Goal: Task Accomplishment & Management: Manage account settings

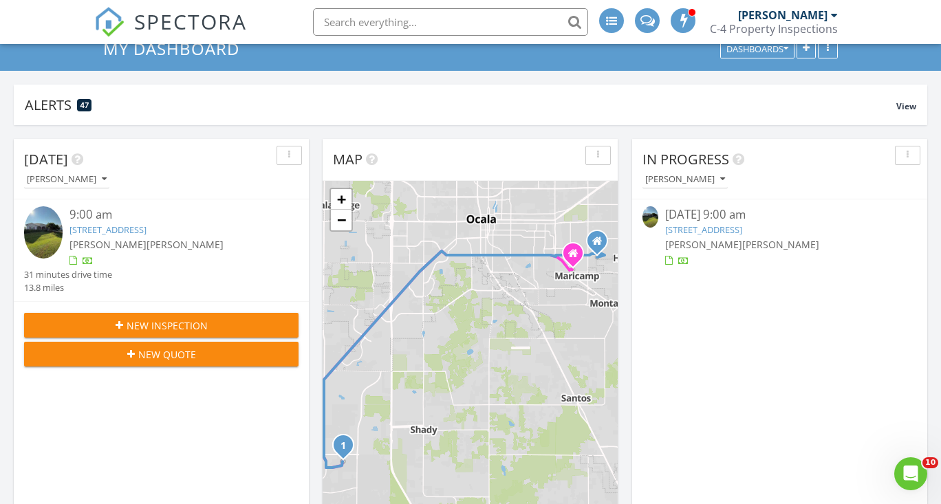
click at [89, 229] on link "9689 SW 53rd Terrace, Ocala, FL 34476" at bounding box center [107, 229] width 77 height 12
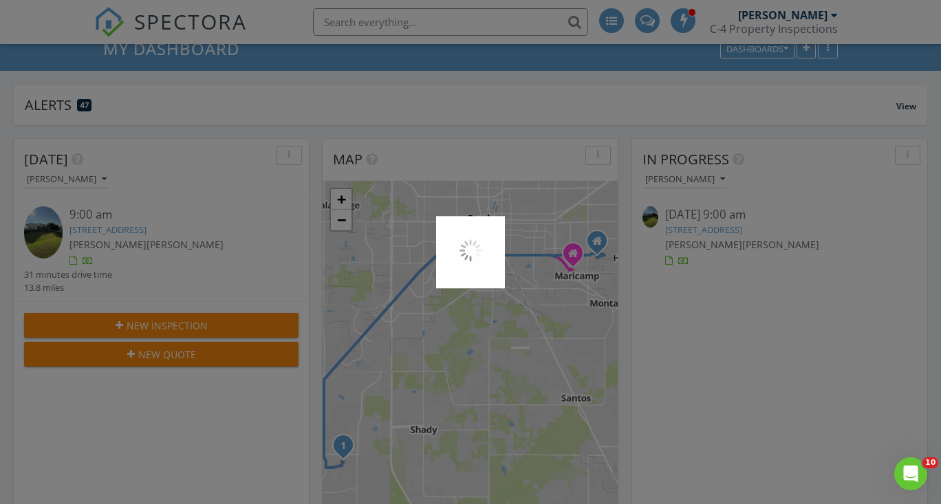
click at [89, 229] on div at bounding box center [470, 252] width 941 height 504
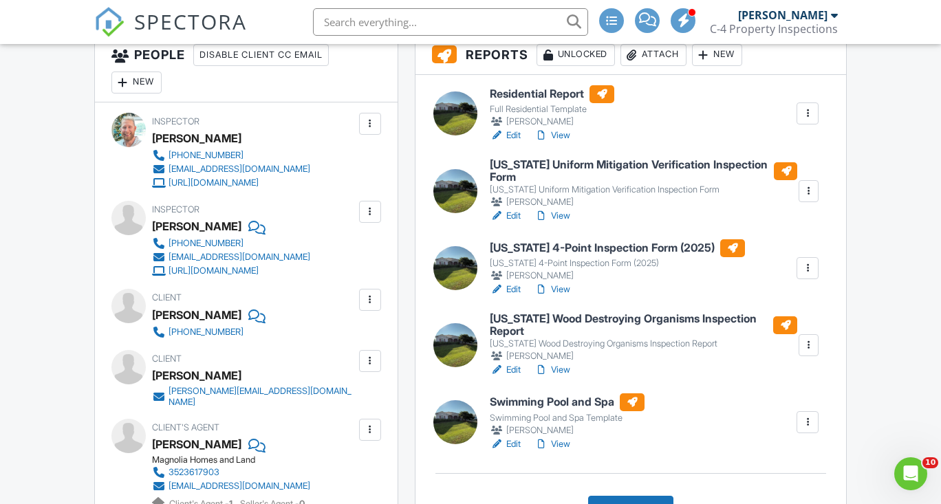
scroll to position [382, 0]
click at [814, 429] on div at bounding box center [807, 422] width 14 height 14
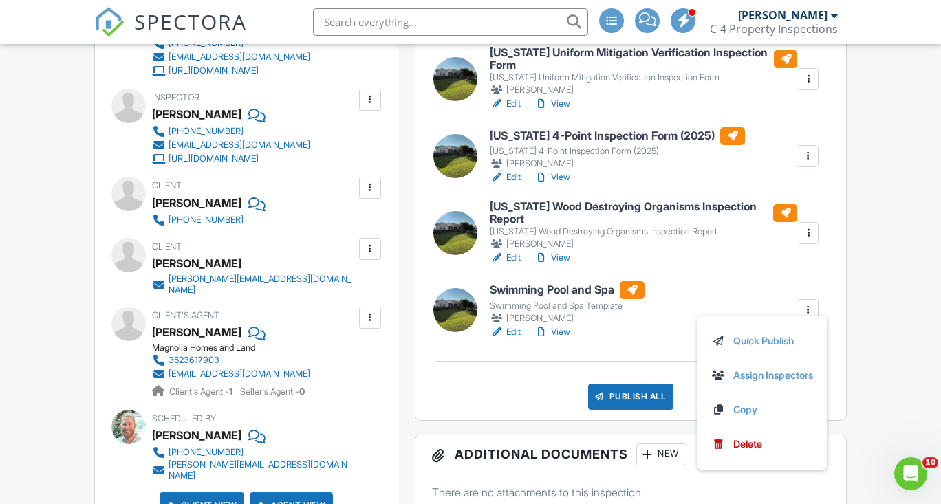
scroll to position [497, 0]
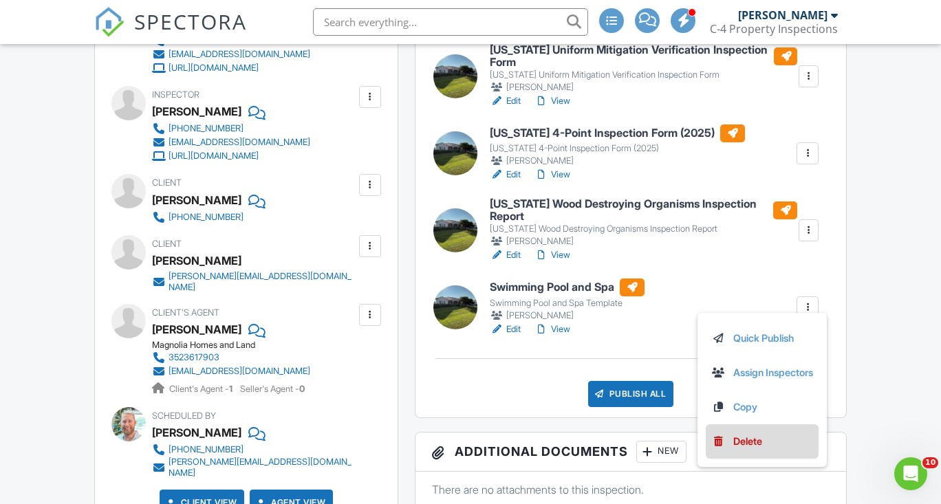
click at [749, 448] on div "Delete" at bounding box center [747, 441] width 29 height 15
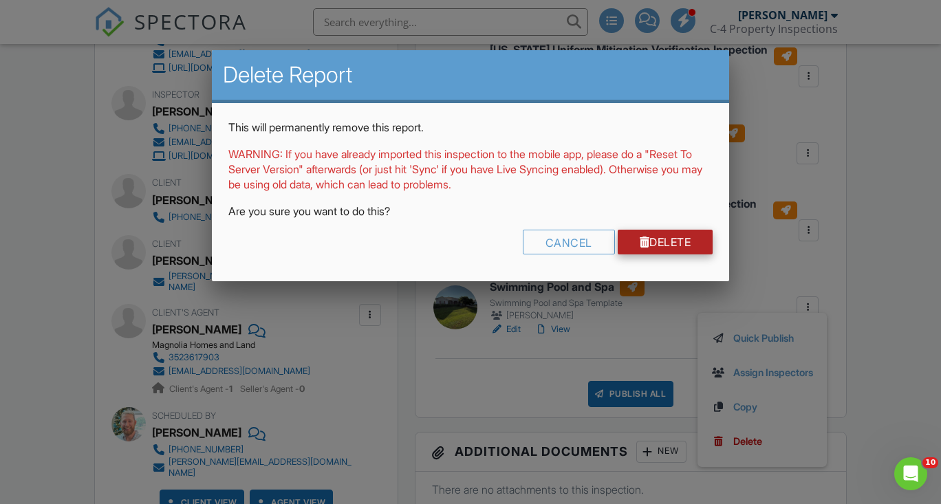
click at [677, 236] on link "Delete" at bounding box center [665, 242] width 96 height 25
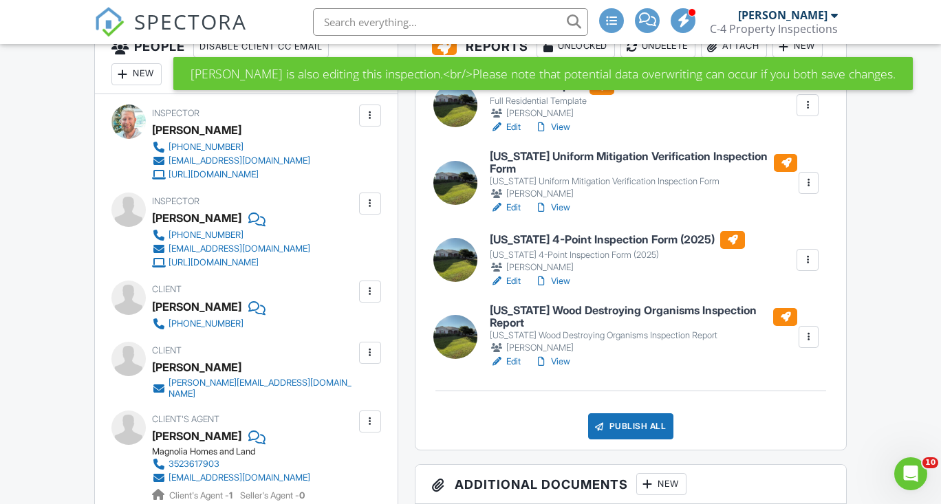
scroll to position [392, 0]
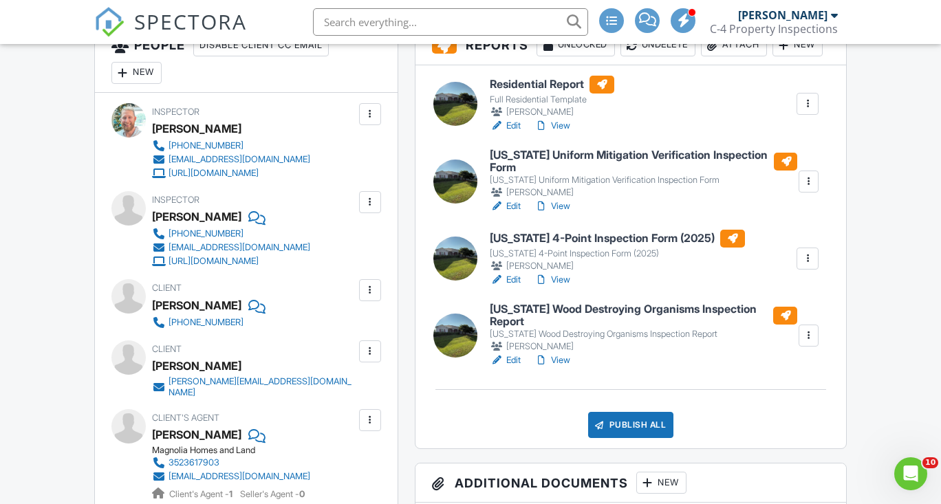
click at [619, 173] on h6 "Florida Uniform Mitigation Verification Inspection Form" at bounding box center [643, 161] width 307 height 24
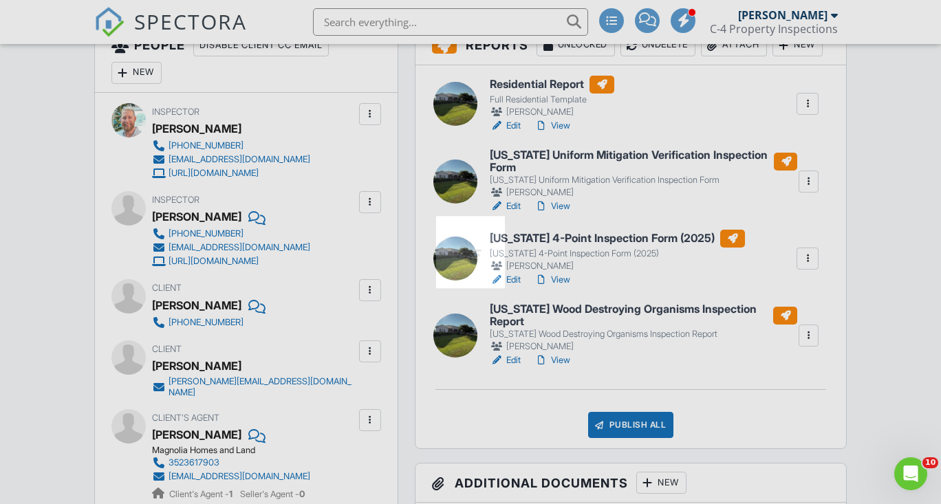
click at [619, 186] on div at bounding box center [470, 252] width 941 height 504
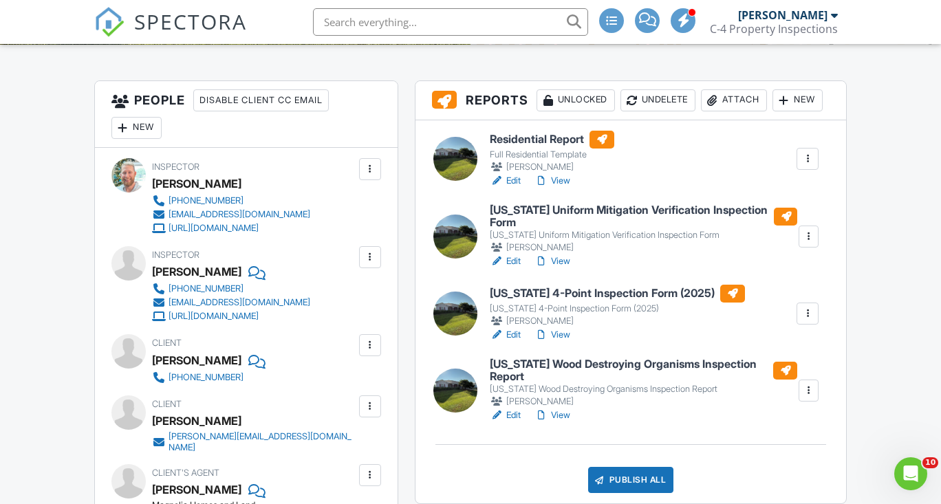
click at [569, 303] on h6 "Florida 4-Point Inspection Form (2025)" at bounding box center [617, 294] width 255 height 18
click at [569, 335] on div at bounding box center [470, 252] width 941 height 504
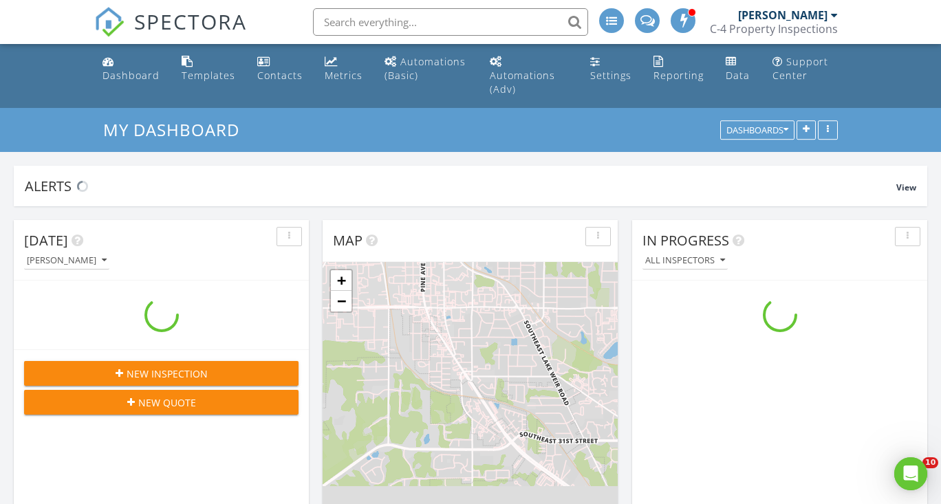
scroll to position [1252, 941]
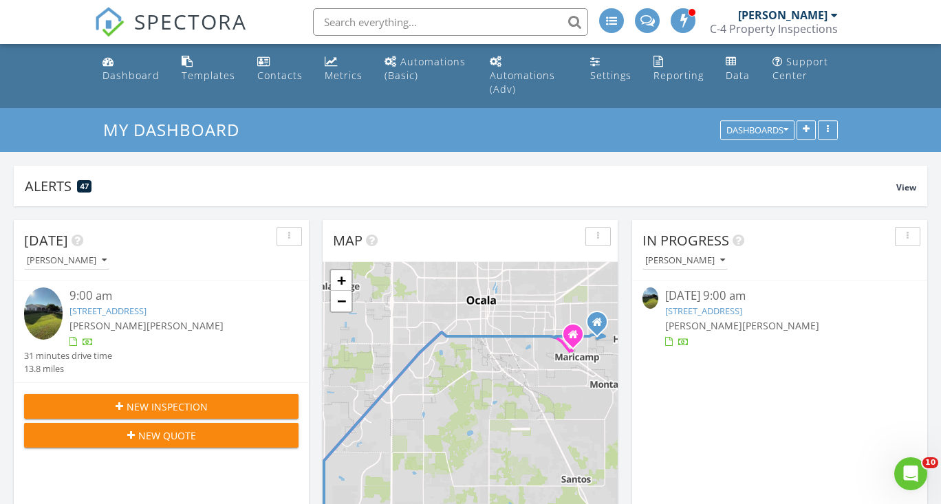
click at [152, 300] on div "9:00 am" at bounding box center [172, 295] width 206 height 17
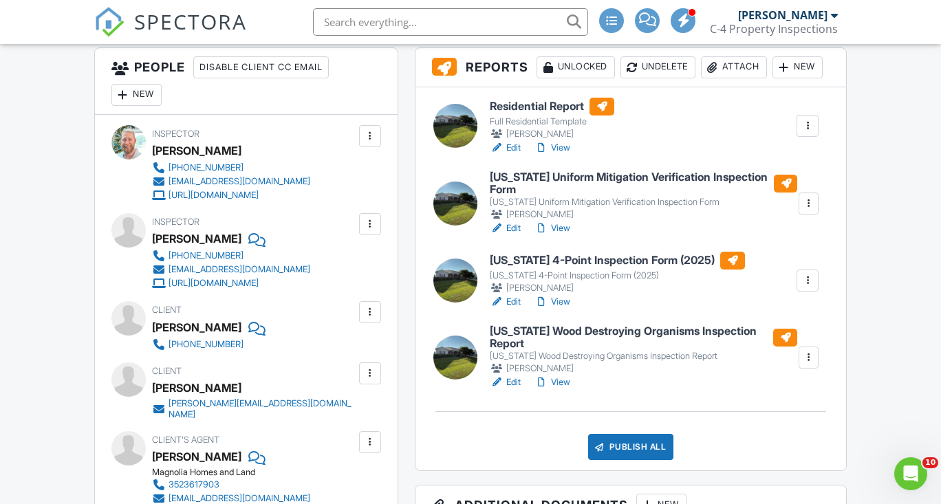
scroll to position [369, 0]
click at [559, 350] on h6 "[US_STATE] Wood Destroying Organisms Inspection Report" at bounding box center [643, 338] width 307 height 24
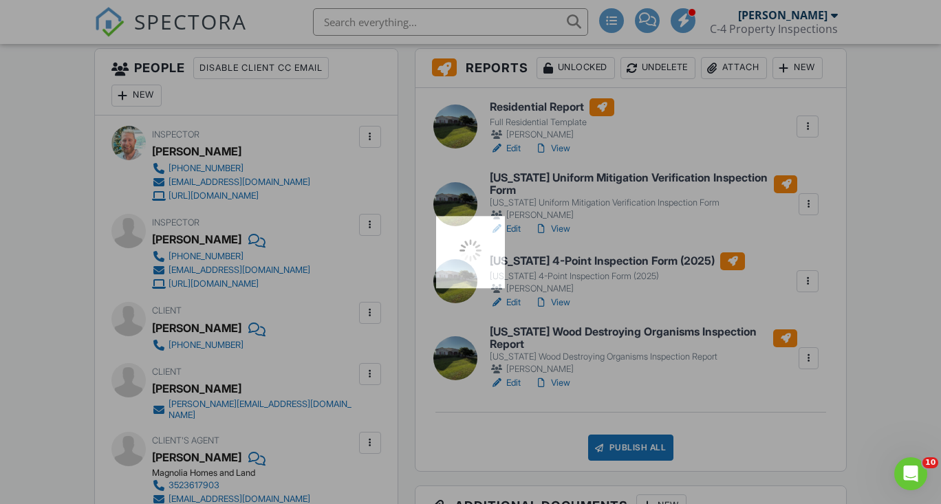
click at [559, 375] on div at bounding box center [470, 252] width 941 height 504
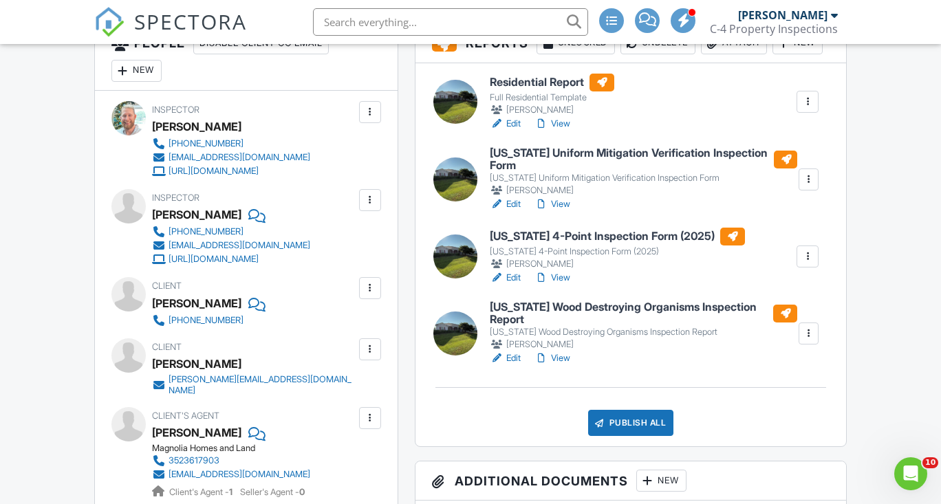
scroll to position [392, 0]
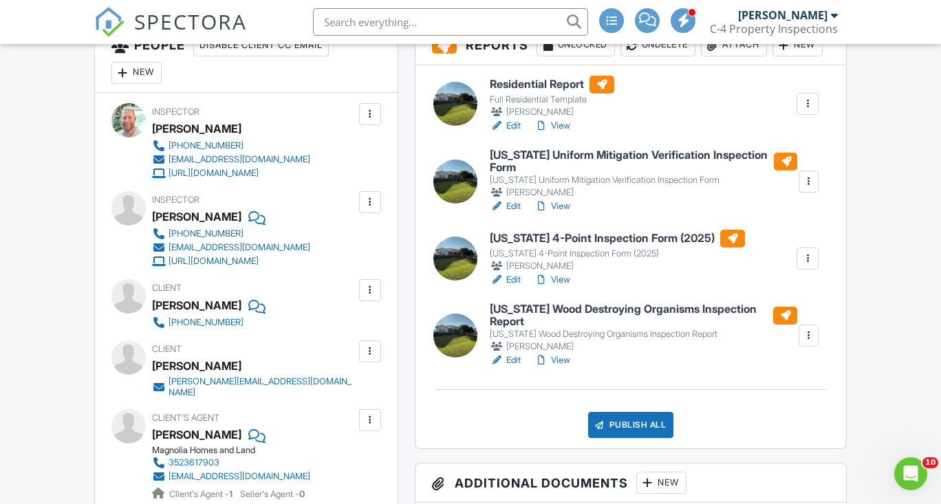
click at [545, 94] on h6 "Residential Report" at bounding box center [552, 85] width 124 height 18
click at [0, 0] on div at bounding box center [0, 0] width 0 height 0
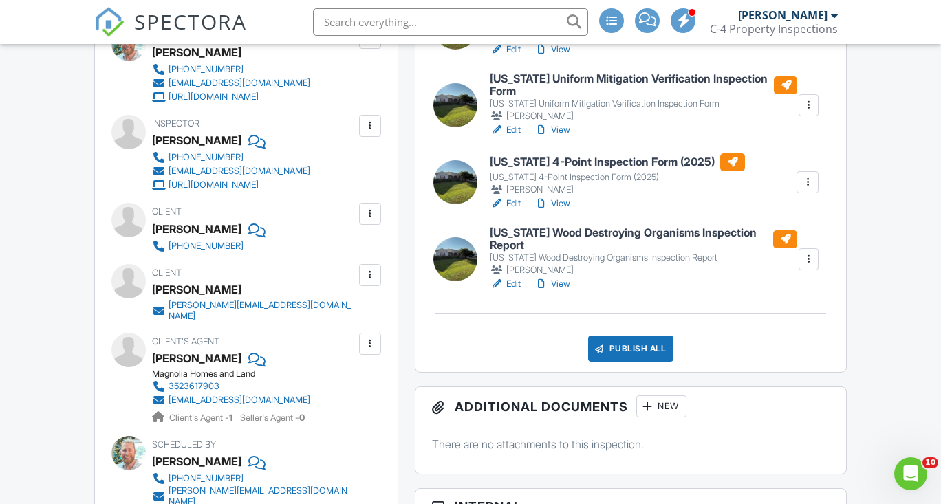
scroll to position [476, 0]
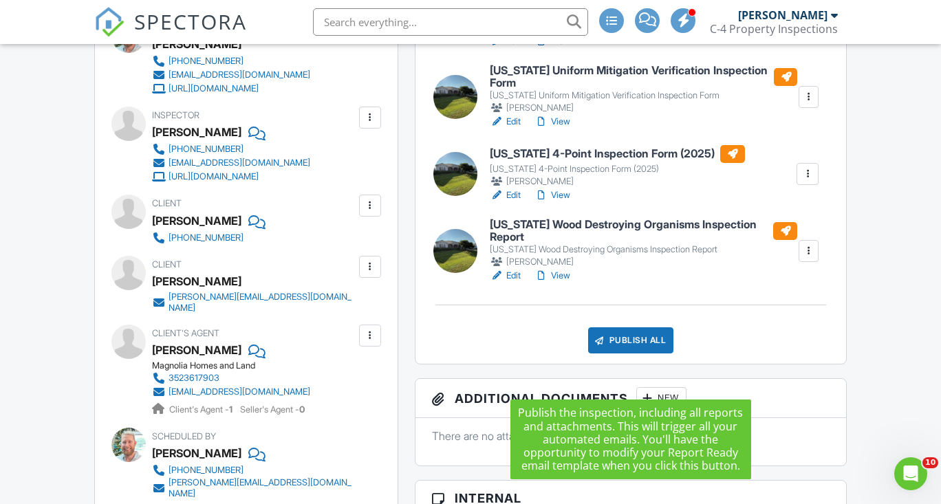
click at [633, 353] on div "Publish All" at bounding box center [631, 340] width 86 height 26
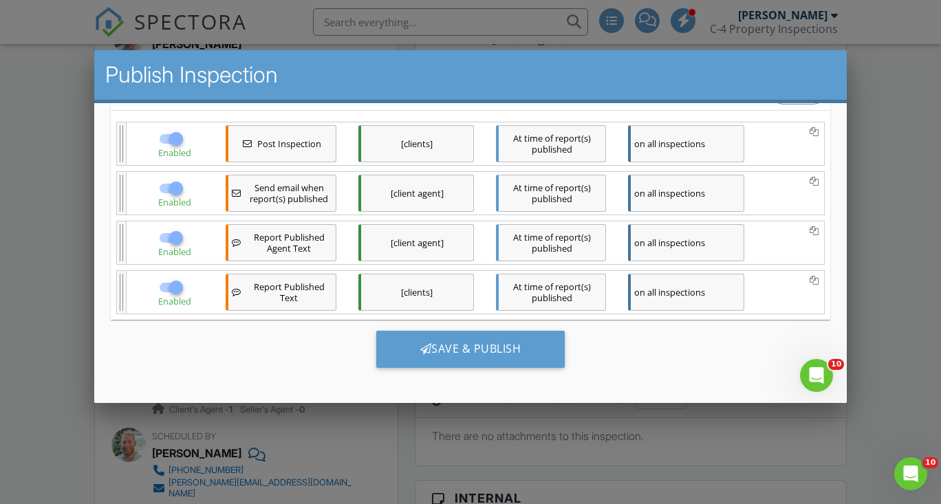
scroll to position [285, 0]
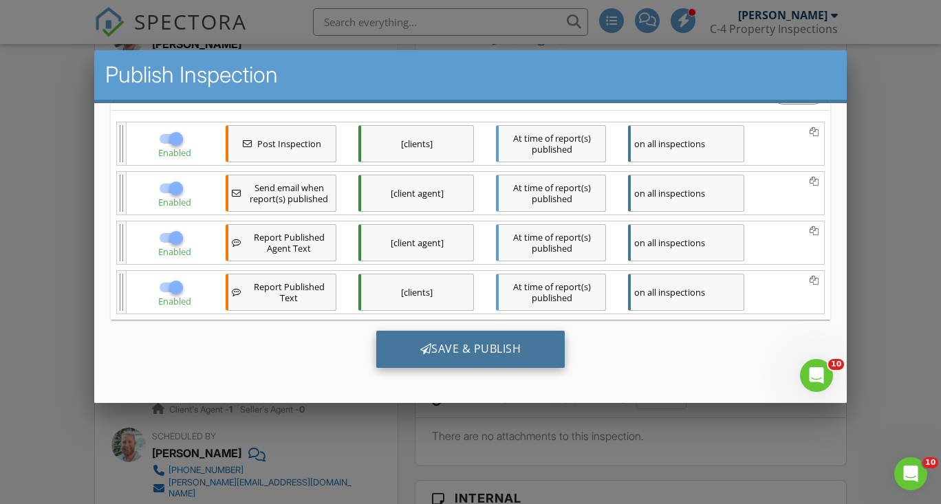
click at [426, 346] on div at bounding box center [425, 348] width 12 height 11
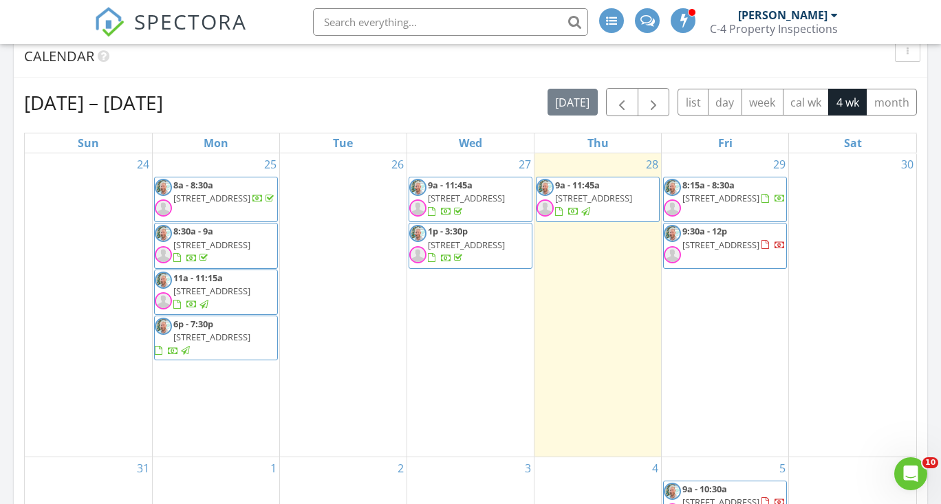
scroll to position [600, 0]
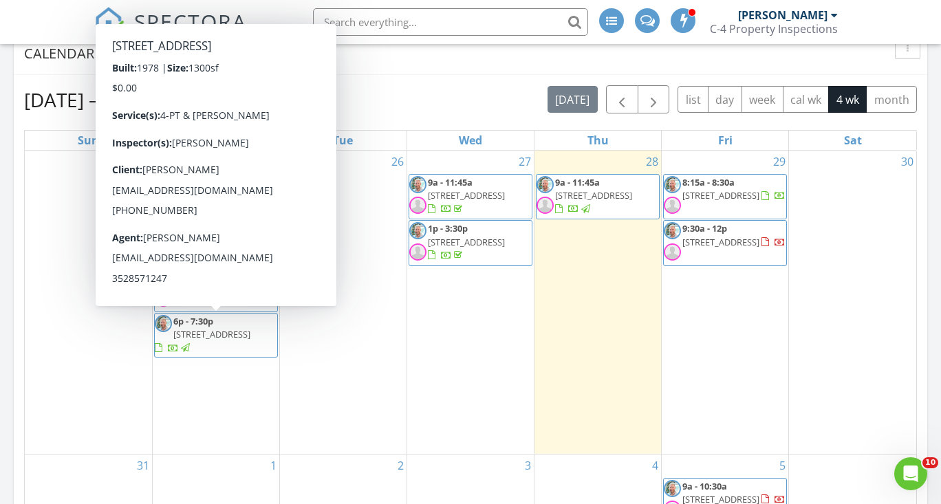
click at [228, 328] on span "[STREET_ADDRESS]" at bounding box center [211, 334] width 77 height 12
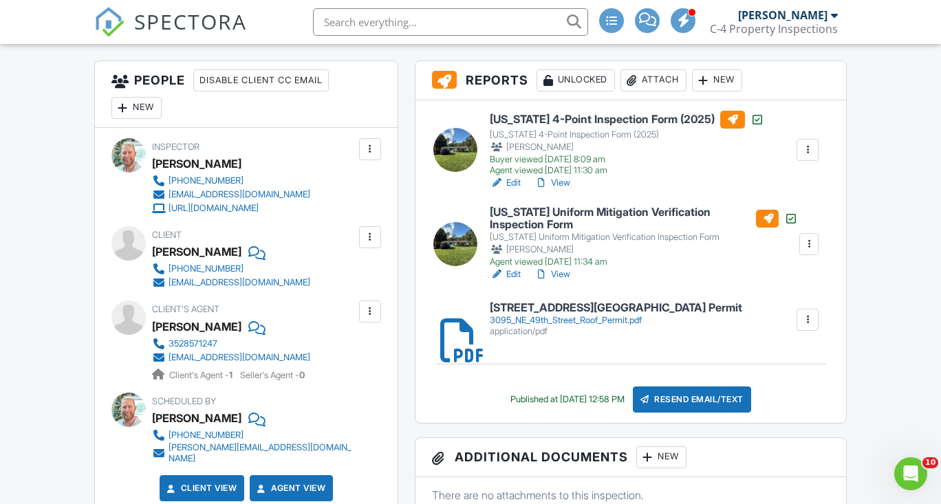
scroll to position [363, 0]
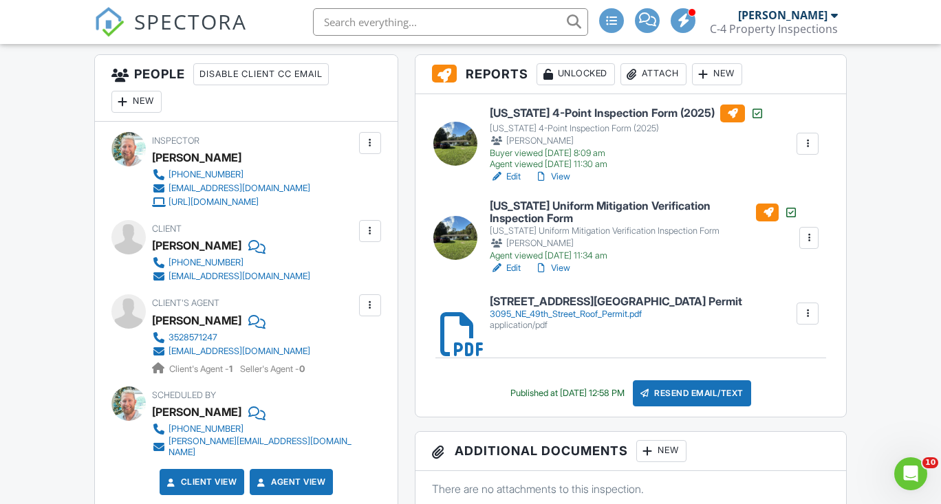
click at [806, 320] on div at bounding box center [807, 314] width 14 height 14
click at [696, 331] on div "[STREET_ADDRESS][GEOGRAPHIC_DATA] Permit 3095_NE_49th_Street_Roof_Permit.pdf ap…" at bounding box center [653, 313] width 345 height 35
click at [605, 320] on div "3095_NE_49th_Street_Roof_Permit.pdf" at bounding box center [616, 314] width 252 height 11
click at [535, 220] on h6 "[US_STATE] Uniform Mitigation Verification Inspection Form" at bounding box center [644, 212] width 308 height 24
click at [807, 245] on div at bounding box center [809, 238] width 14 height 14
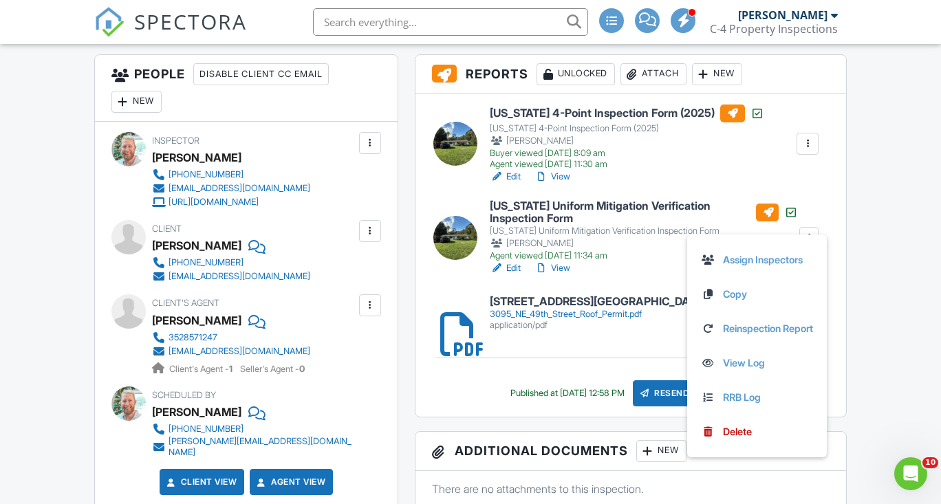
click at [556, 292] on div "[US_STATE] 4-Point Inspection Form (2025) [US_STATE] 4-Point Inspection Form (2…" at bounding box center [630, 255] width 430 height 322
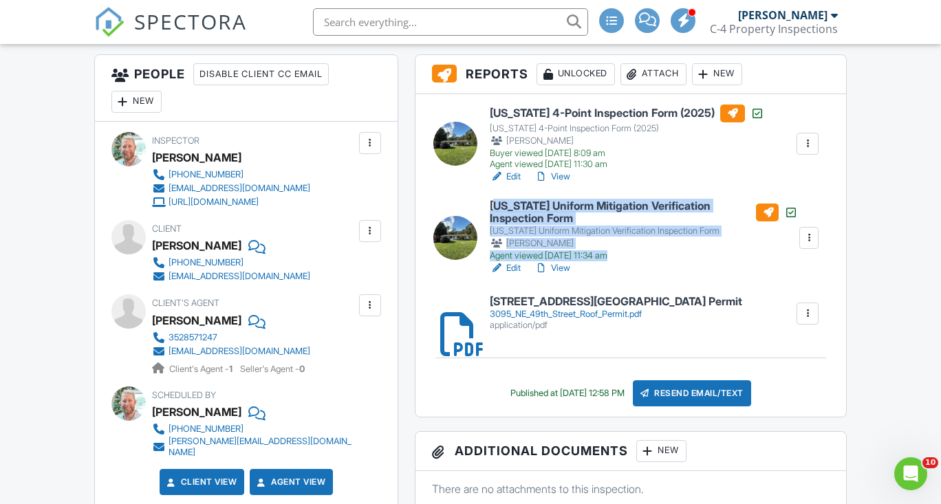
click at [558, 275] on link "View" at bounding box center [552, 268] width 36 height 14
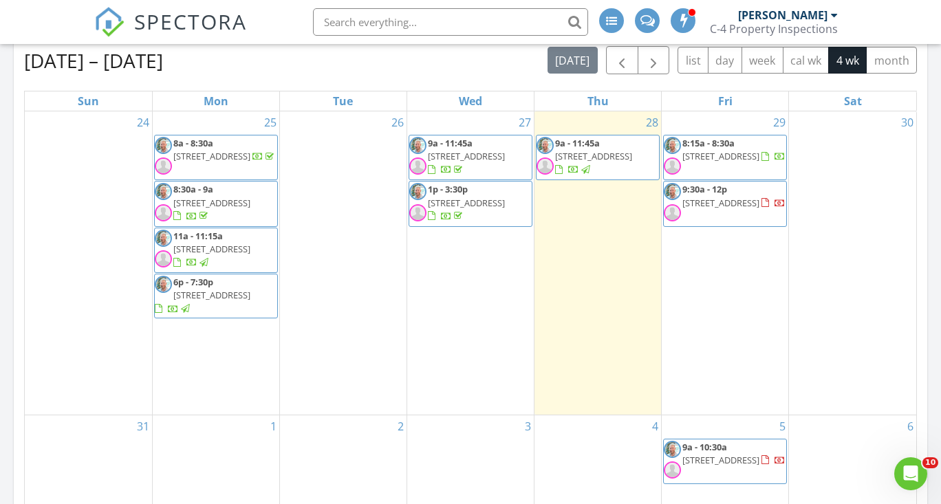
scroll to position [644, 0]
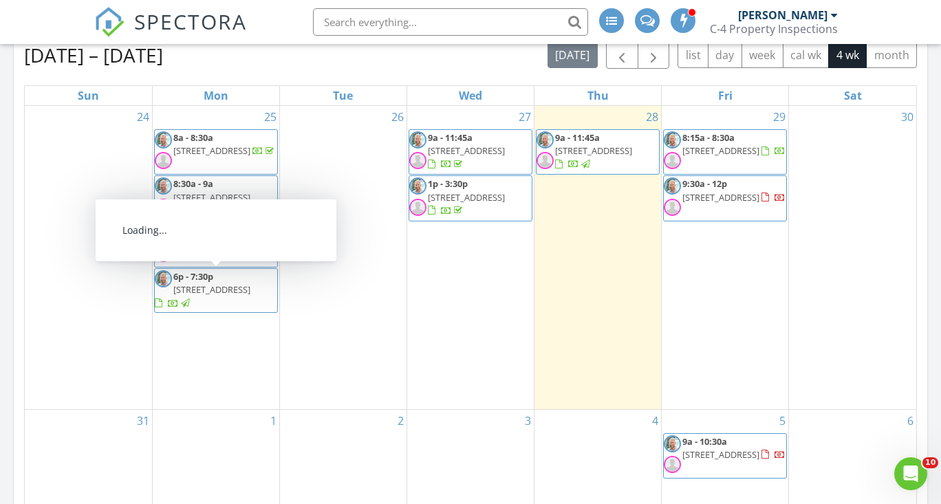
click at [228, 283] on span "[STREET_ADDRESS]" at bounding box center [211, 289] width 77 height 12
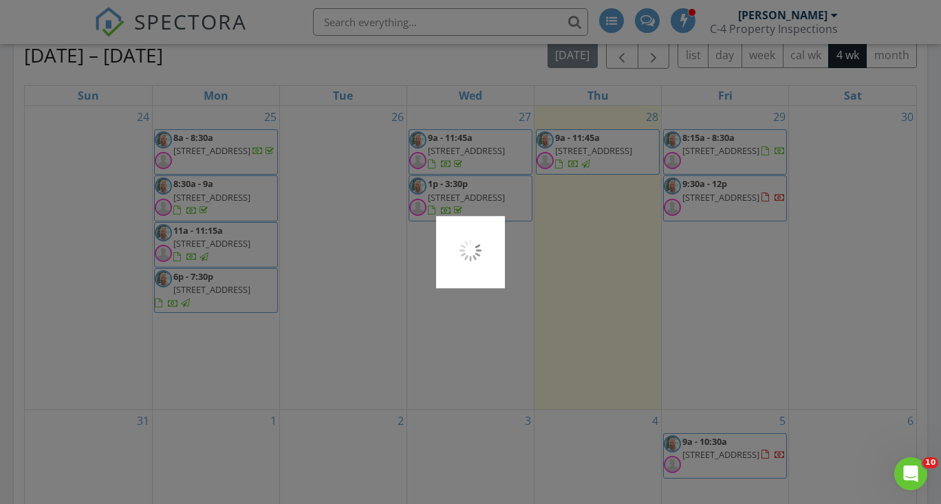
click at [228, 276] on div at bounding box center [470, 252] width 941 height 504
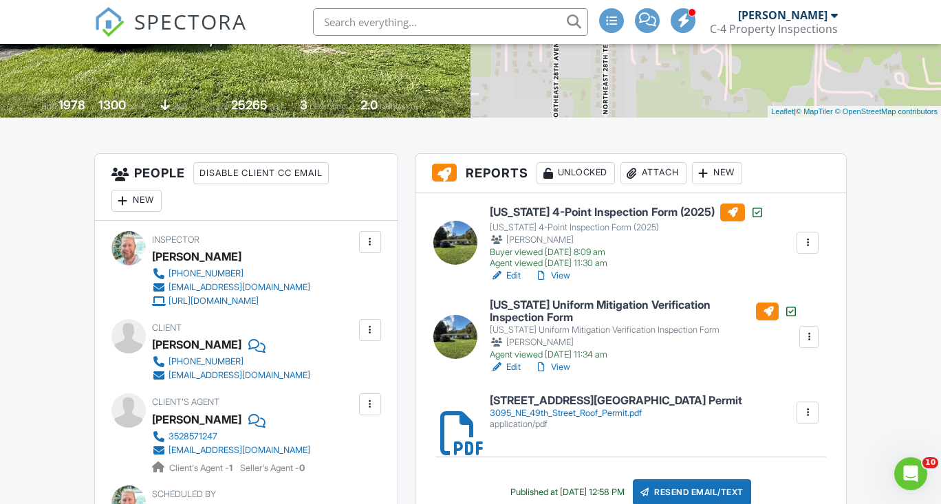
scroll to position [267, 0]
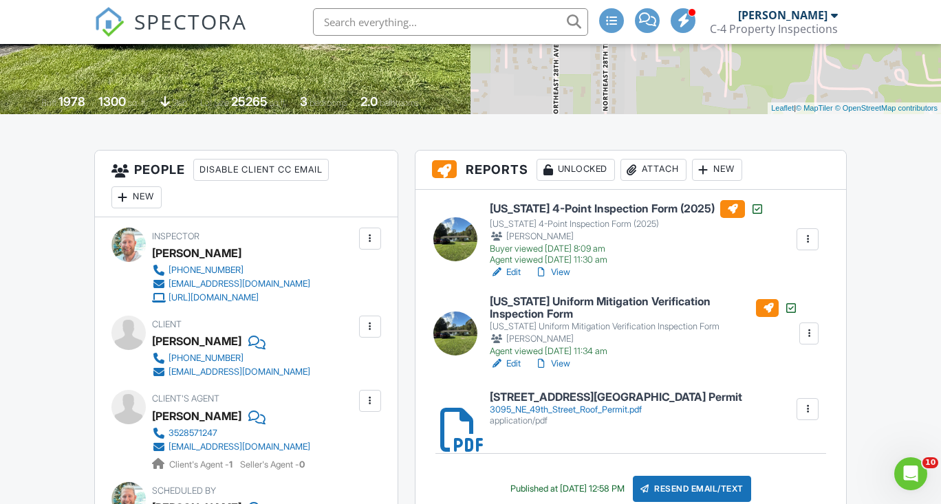
click at [562, 279] on link "View" at bounding box center [552, 272] width 36 height 14
